Goal: Task Accomplishment & Management: Complete application form

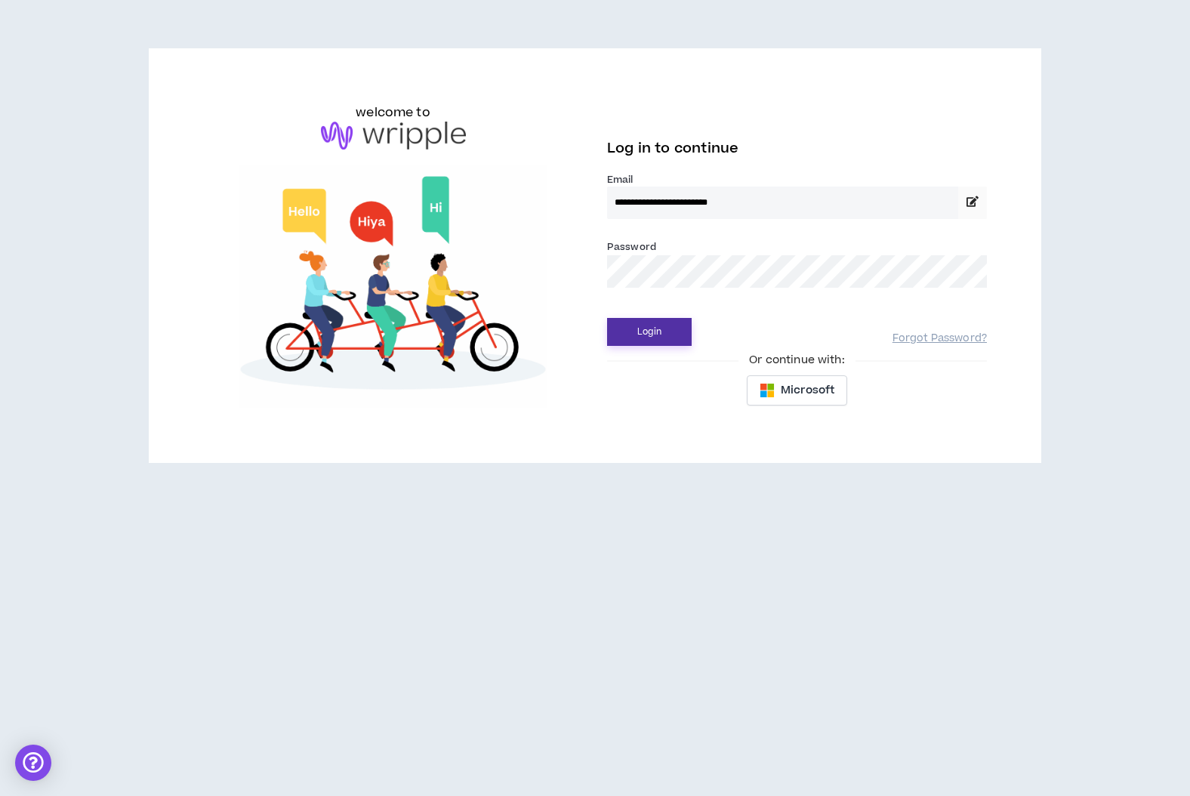
click at [629, 336] on button "Login" at bounding box center [649, 332] width 85 height 28
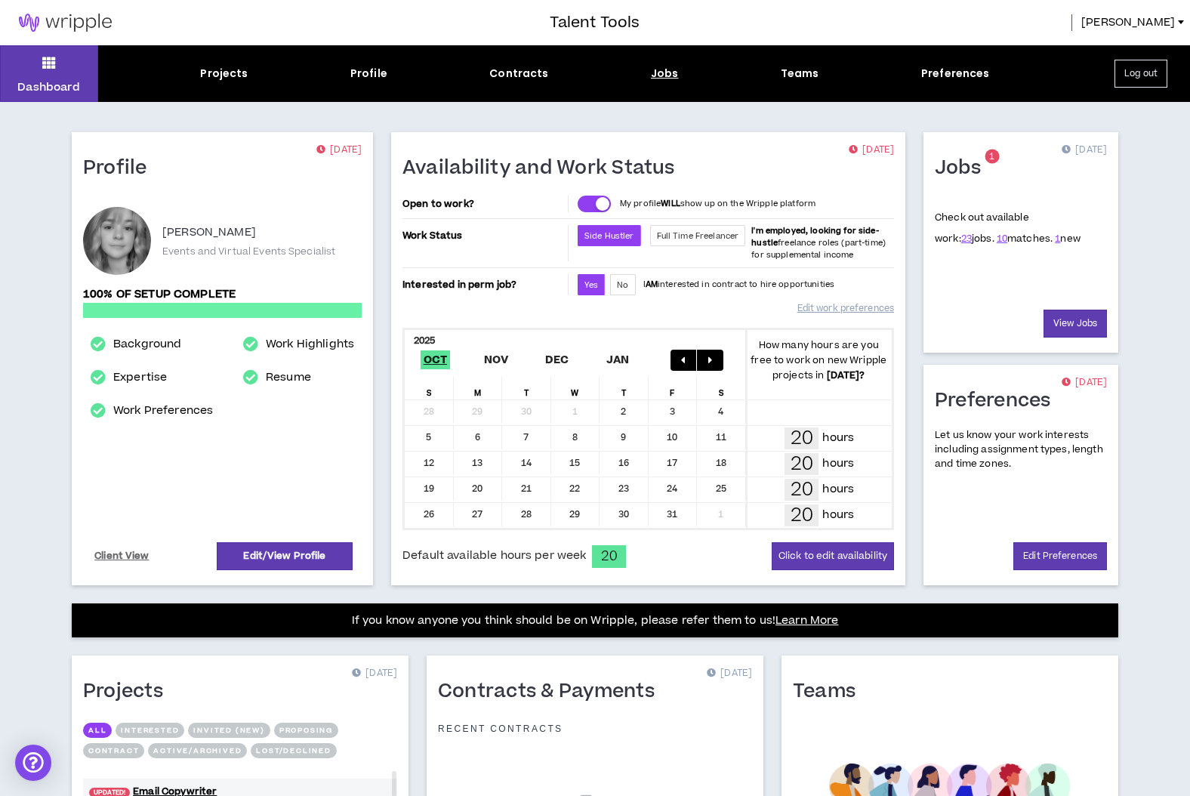
click at [663, 78] on div "Jobs" at bounding box center [665, 74] width 28 height 16
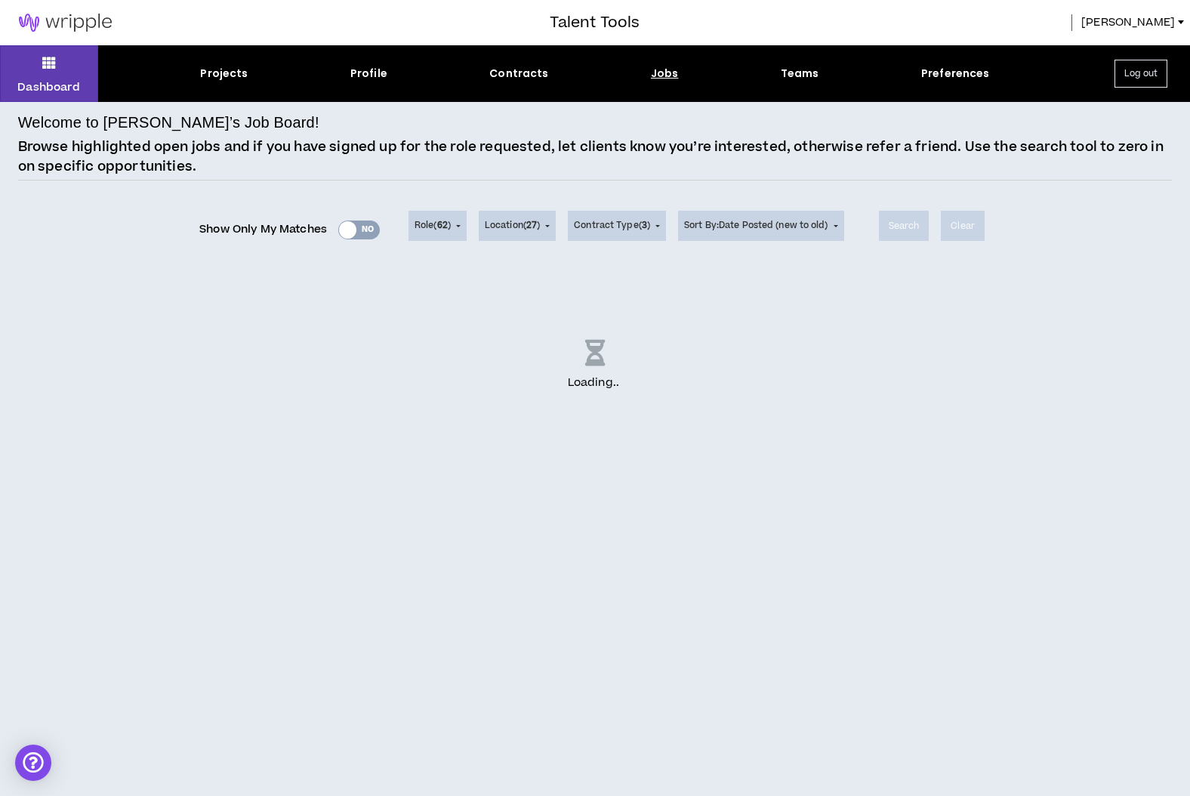
click at [353, 226] on div "Show Only My Matches Yes No" at bounding box center [289, 229] width 180 height 23
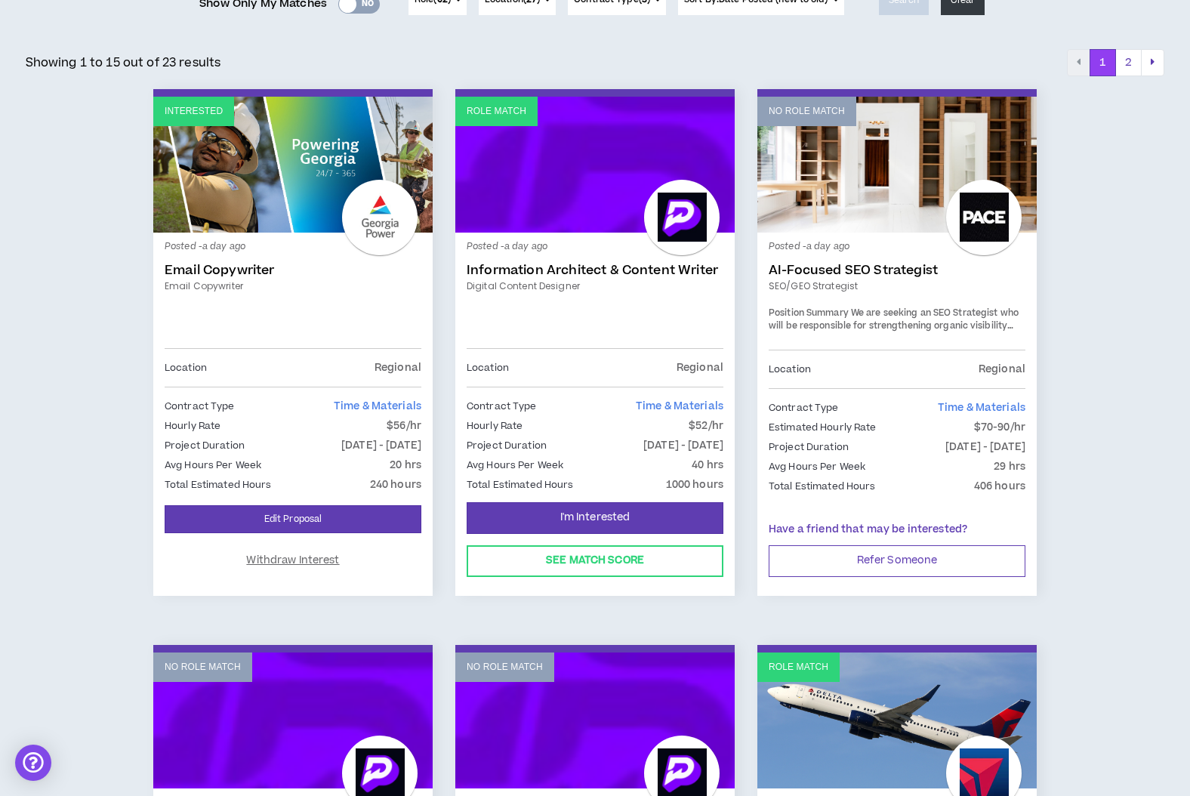
scroll to position [235, 0]
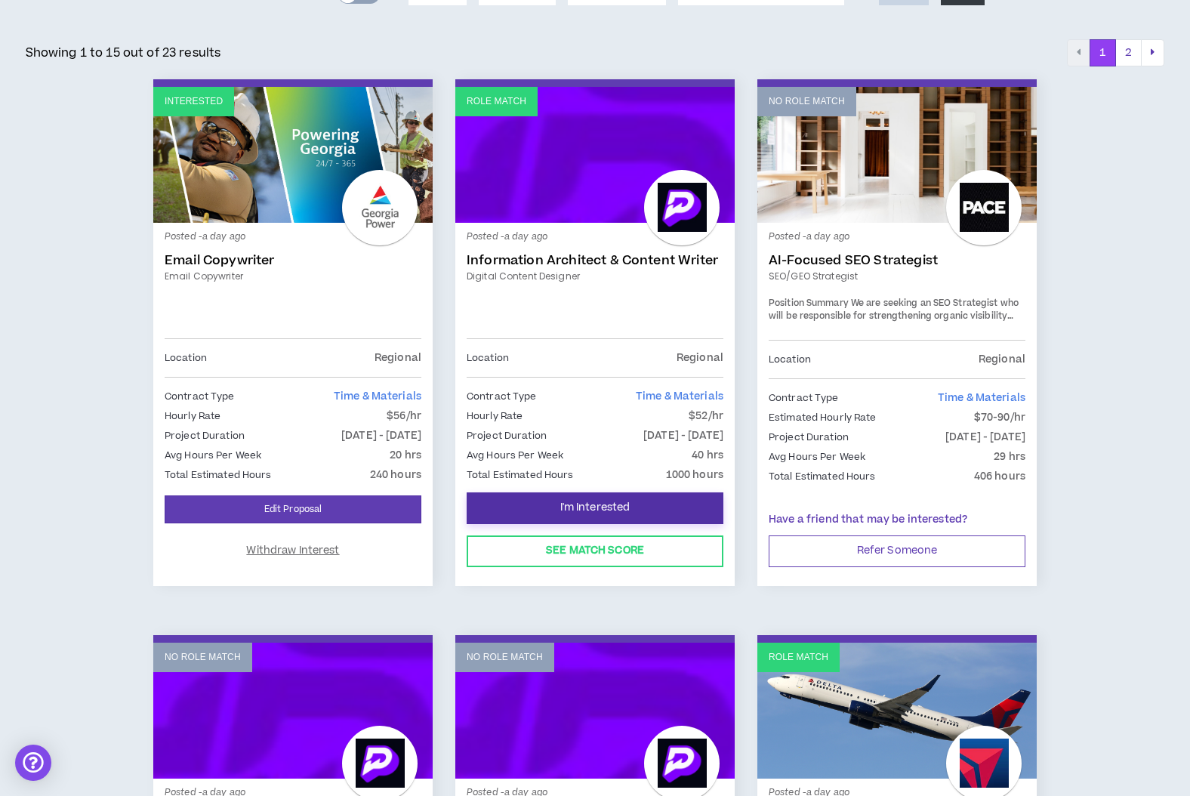
click at [635, 509] on button "I'm Interested" at bounding box center [594, 508] width 257 height 32
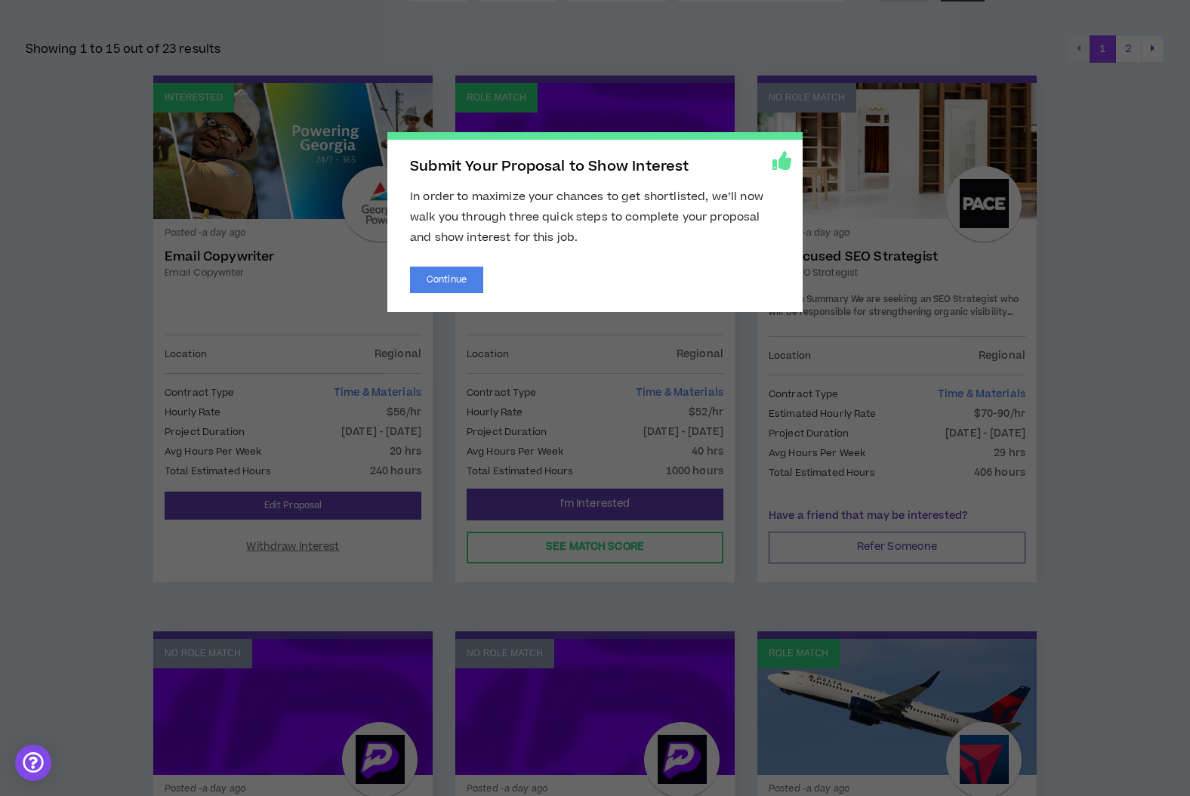
click at [422, 259] on div "Submit Your Proposal to Show Interest In order to maximize your chances to get …" at bounding box center [594, 222] width 415 height 180
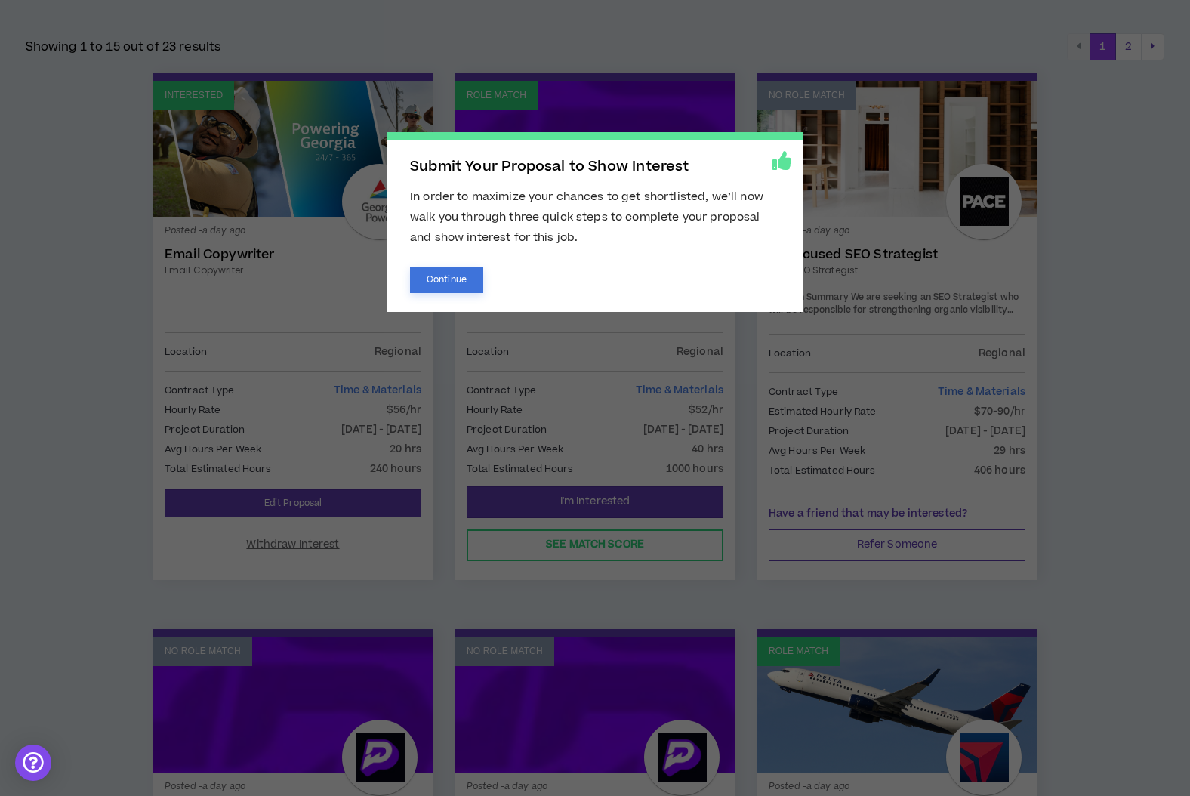
click at [431, 276] on button "Continue" at bounding box center [446, 279] width 73 height 26
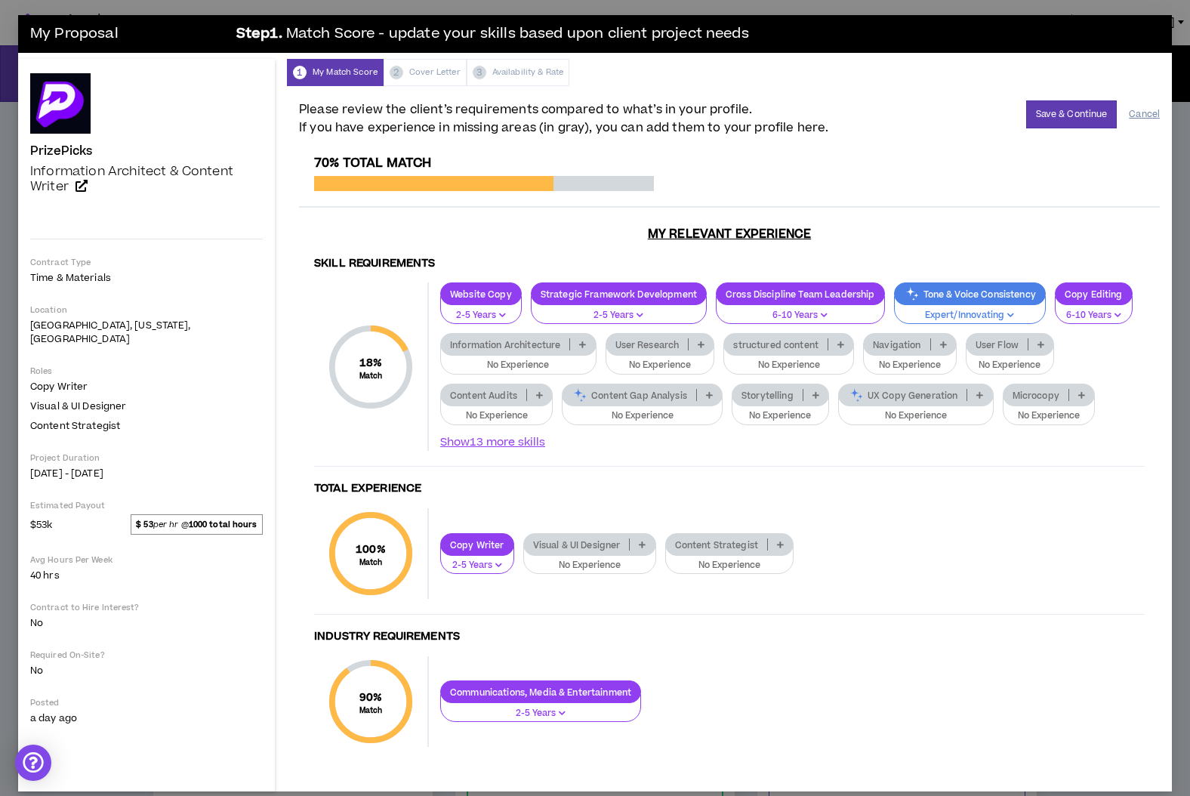
click at [1141, 115] on button "Cancel" at bounding box center [1143, 114] width 31 height 26
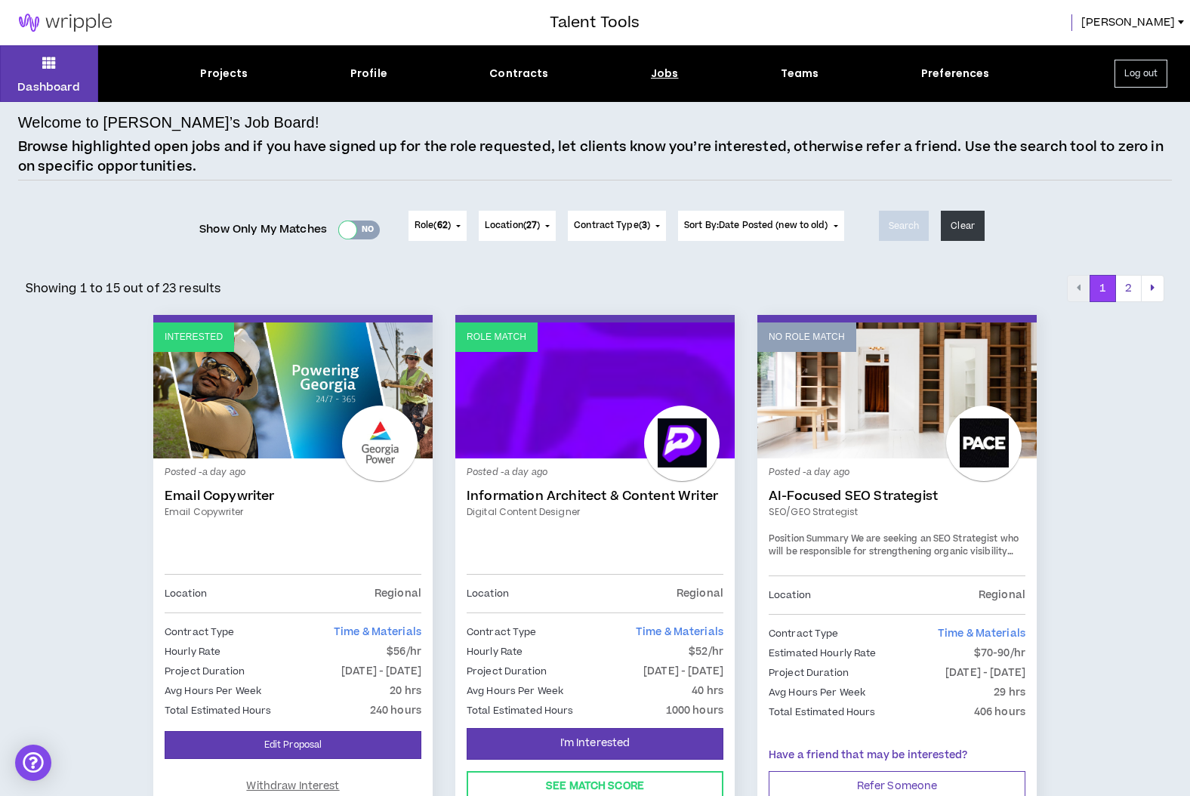
click at [348, 236] on div at bounding box center [347, 229] width 17 height 17
